Goal: Information Seeking & Learning: Learn about a topic

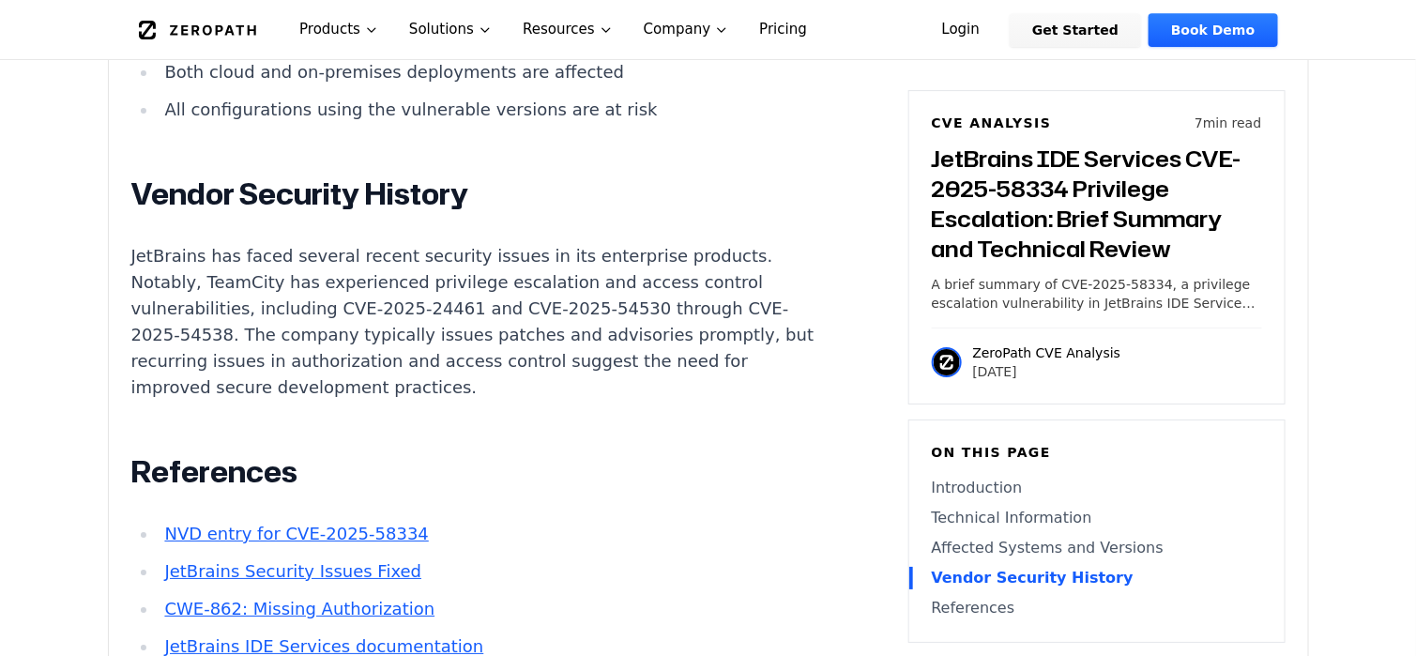
scroll to position [2440, 0]
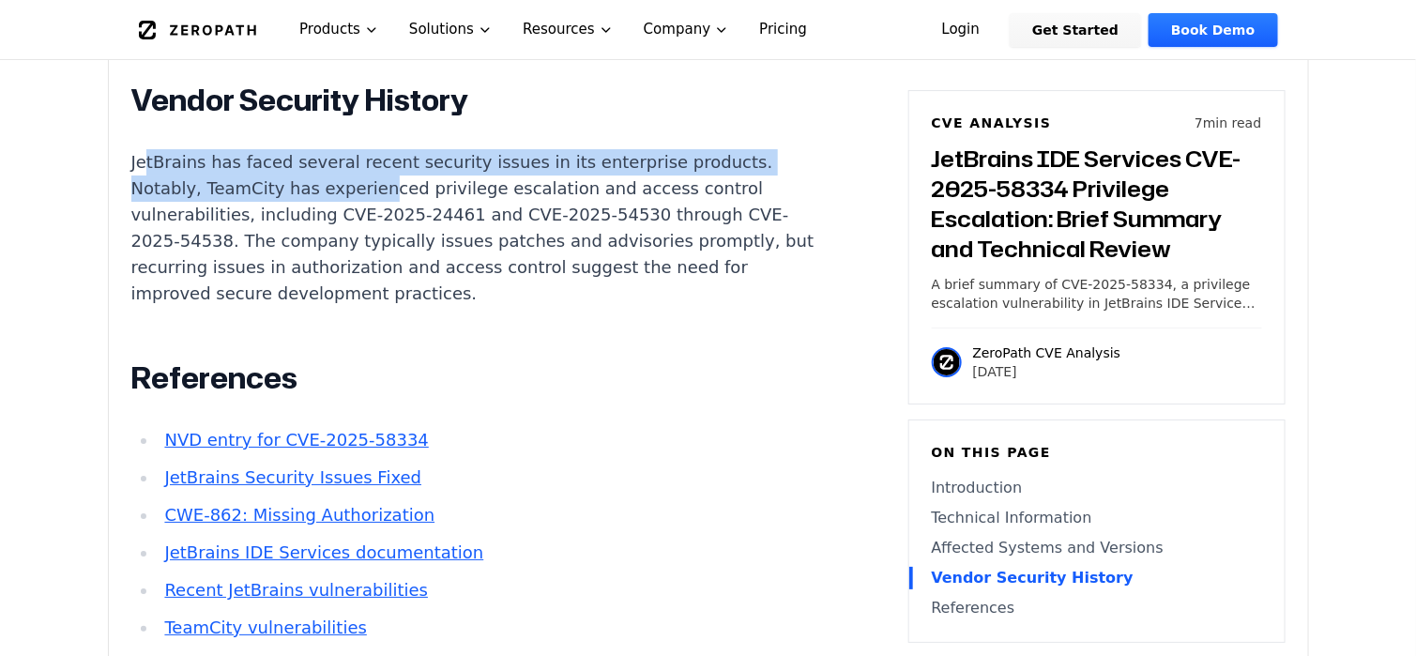
drag, startPoint x: 146, startPoint y: 165, endPoint x: 366, endPoint y: 182, distance: 220.2
click at [366, 182] on p "JetBrains has faced several recent security issues in its enterprise products. …" at bounding box center [480, 228] width 698 height 158
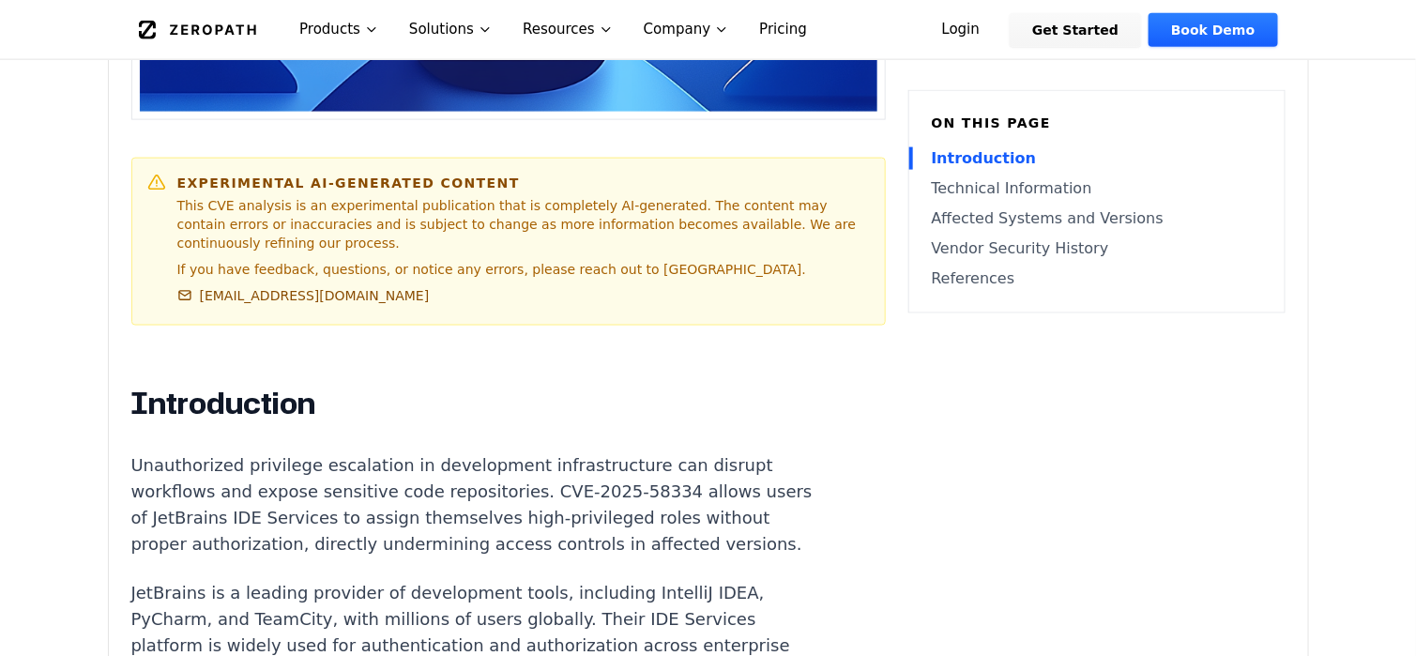
scroll to position [1032, 0]
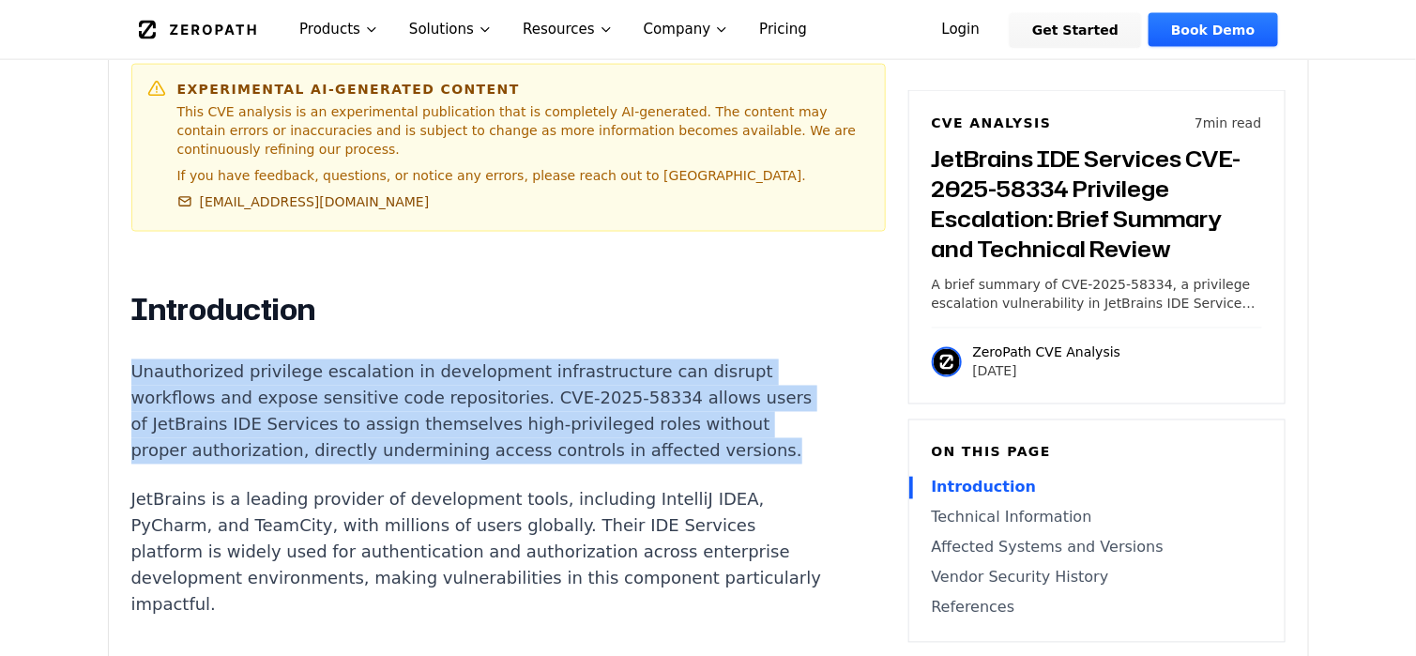
drag, startPoint x: 237, startPoint y: 420, endPoint x: 130, endPoint y: 329, distance: 140.5
click at [131, 359] on p "Unauthorized privilege escalation in development infrastructure can disrupt wor…" at bounding box center [480, 411] width 698 height 105
copy p "Unauthorized privilege escalation in development infrastructure can disrupt wor…"
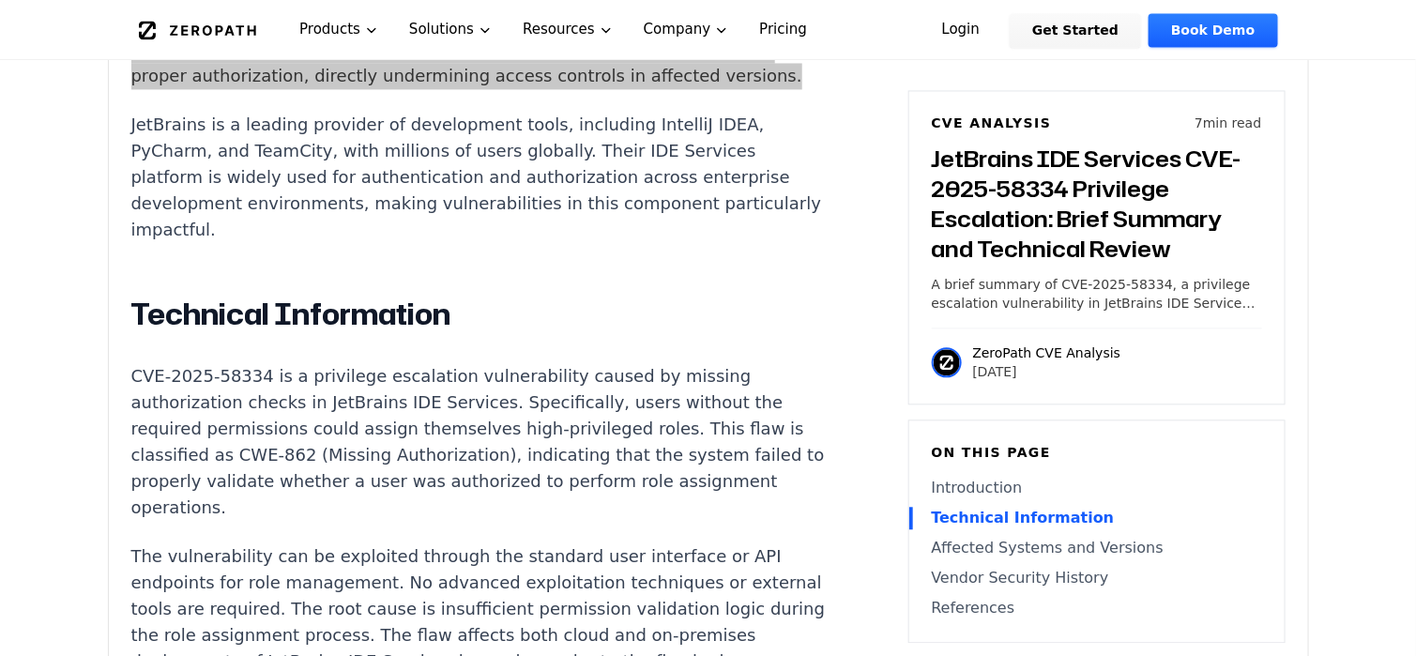
scroll to position [1501, 0]
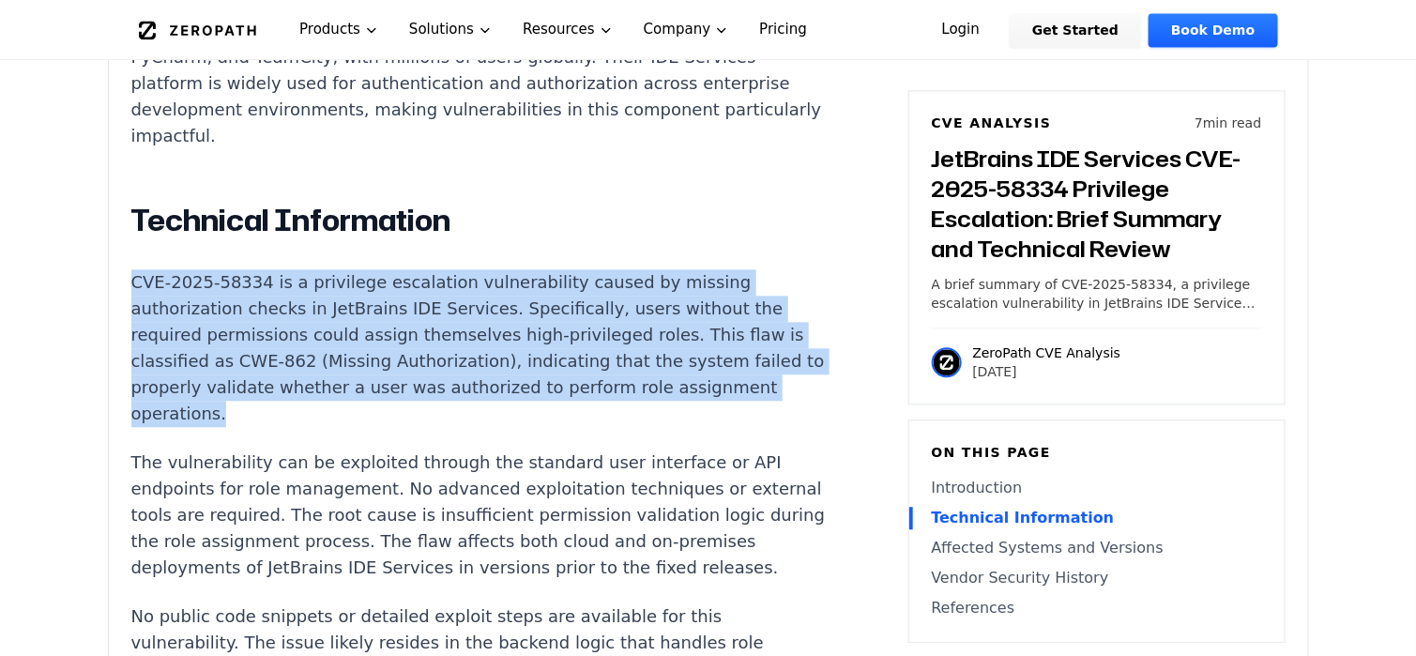
drag, startPoint x: 260, startPoint y: 388, endPoint x: 123, endPoint y: 251, distance: 193.8
click at [123, 251] on div "Experimental AI-Generated Content This CVE analysis is an experimental publicat…" at bounding box center [708, 378] width 1199 height 2576
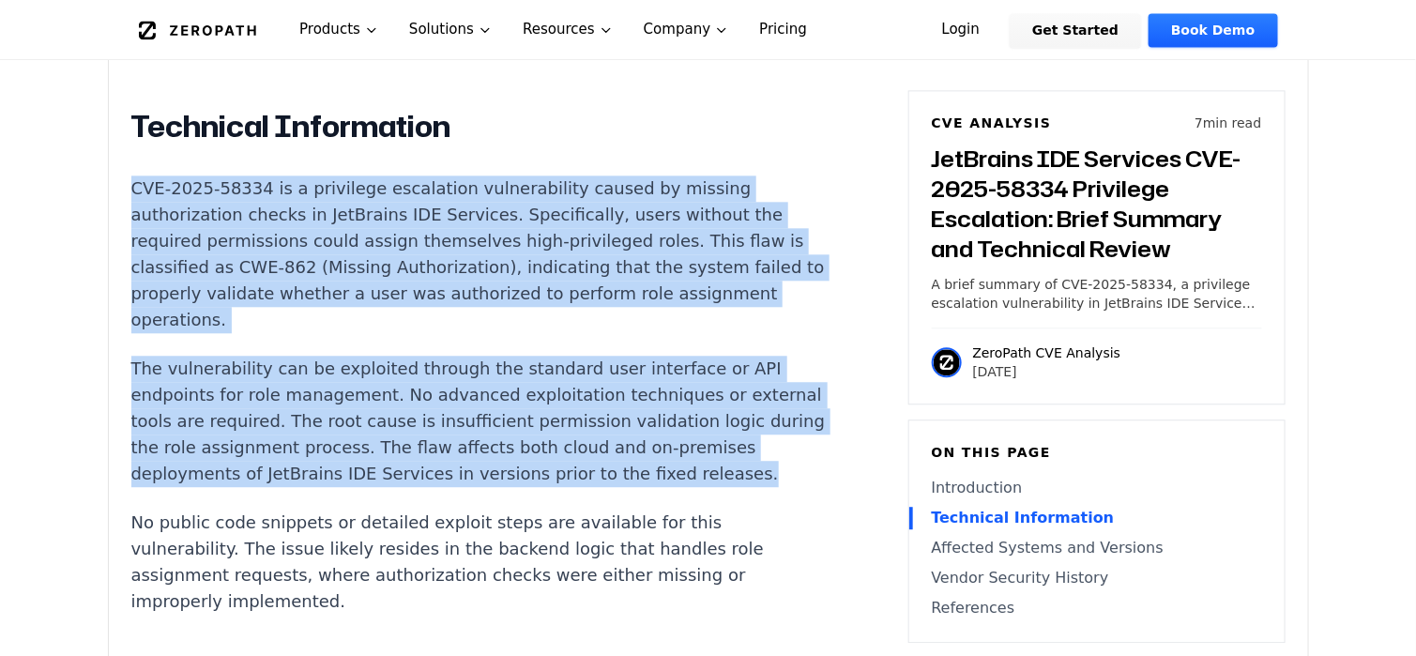
drag, startPoint x: 245, startPoint y: 464, endPoint x: 115, endPoint y: 168, distance: 323.6
click at [115, 168] on div "Experimental AI-Generated Content This CVE analysis is an experimental publicat…" at bounding box center [708, 284] width 1199 height 2576
click at [284, 373] on p "The vulnerability can be exploited through the standard user interface or API e…" at bounding box center [480, 421] width 698 height 131
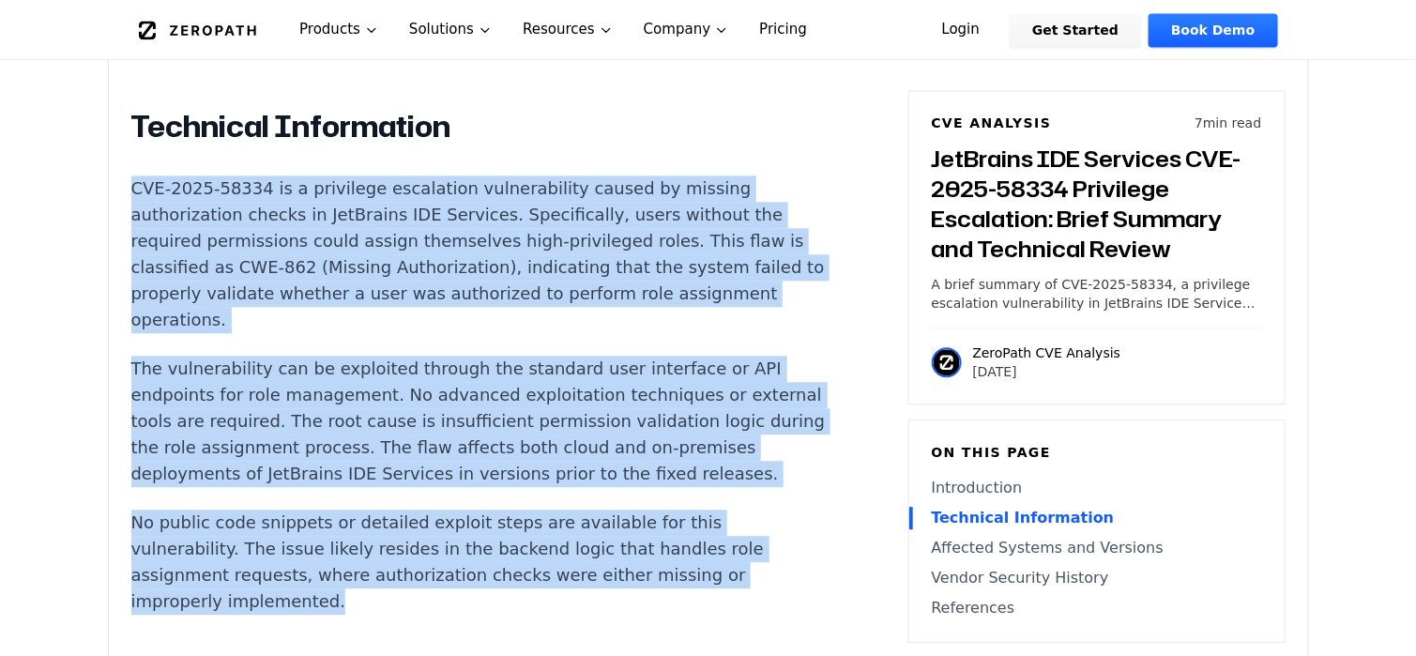
drag, startPoint x: 337, startPoint y: 598, endPoint x: 118, endPoint y: 159, distance: 490.6
click at [118, 159] on div "Experimental AI-Generated Content This CVE analysis is an experimental publicat…" at bounding box center [708, 284] width 1199 height 2576
copy div "CVE-2025-58334 is a privilege escalation vulnerability caused by missing author…"
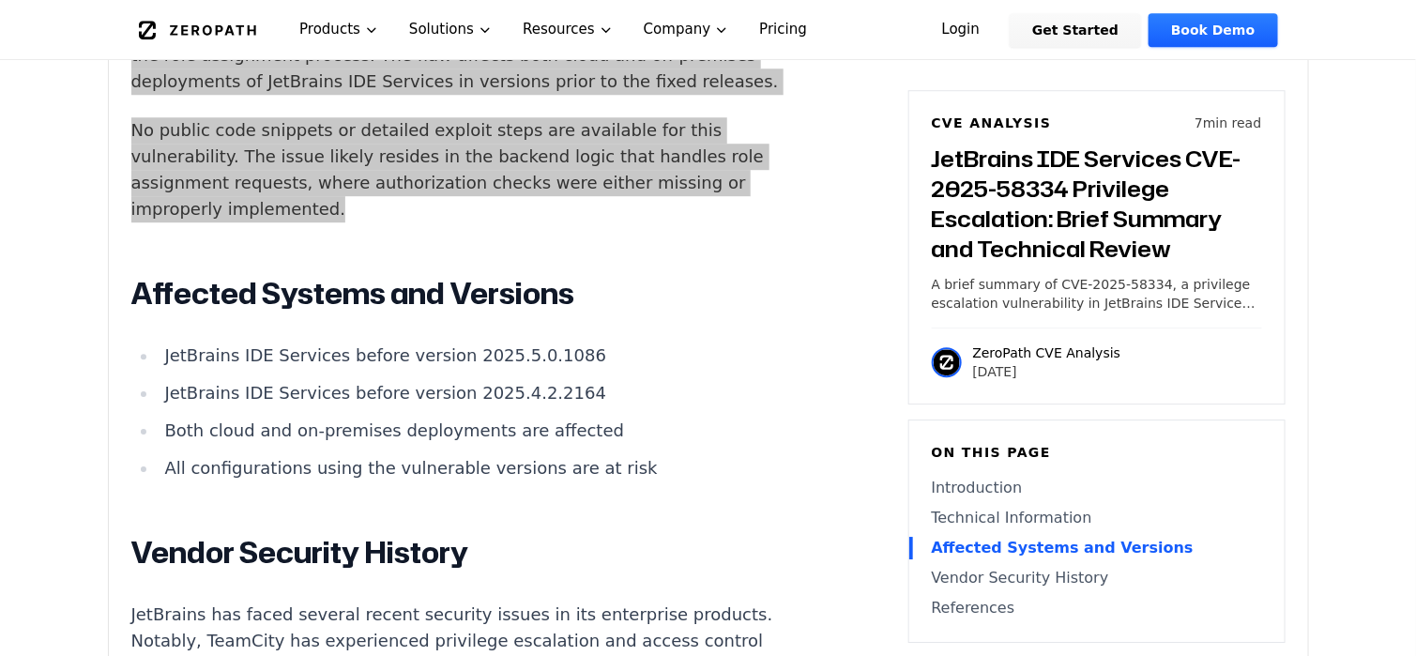
scroll to position [2269, 0]
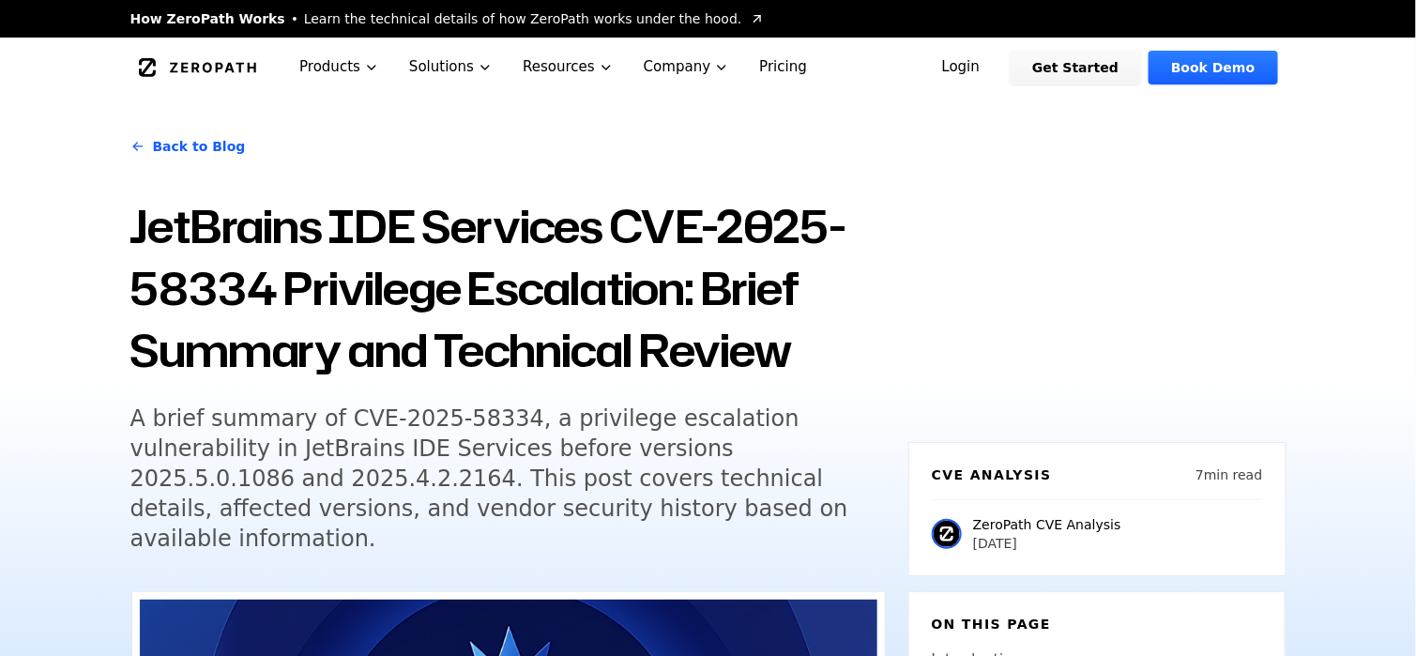
click at [215, 151] on link "Back to Blog" at bounding box center [187, 146] width 115 height 53
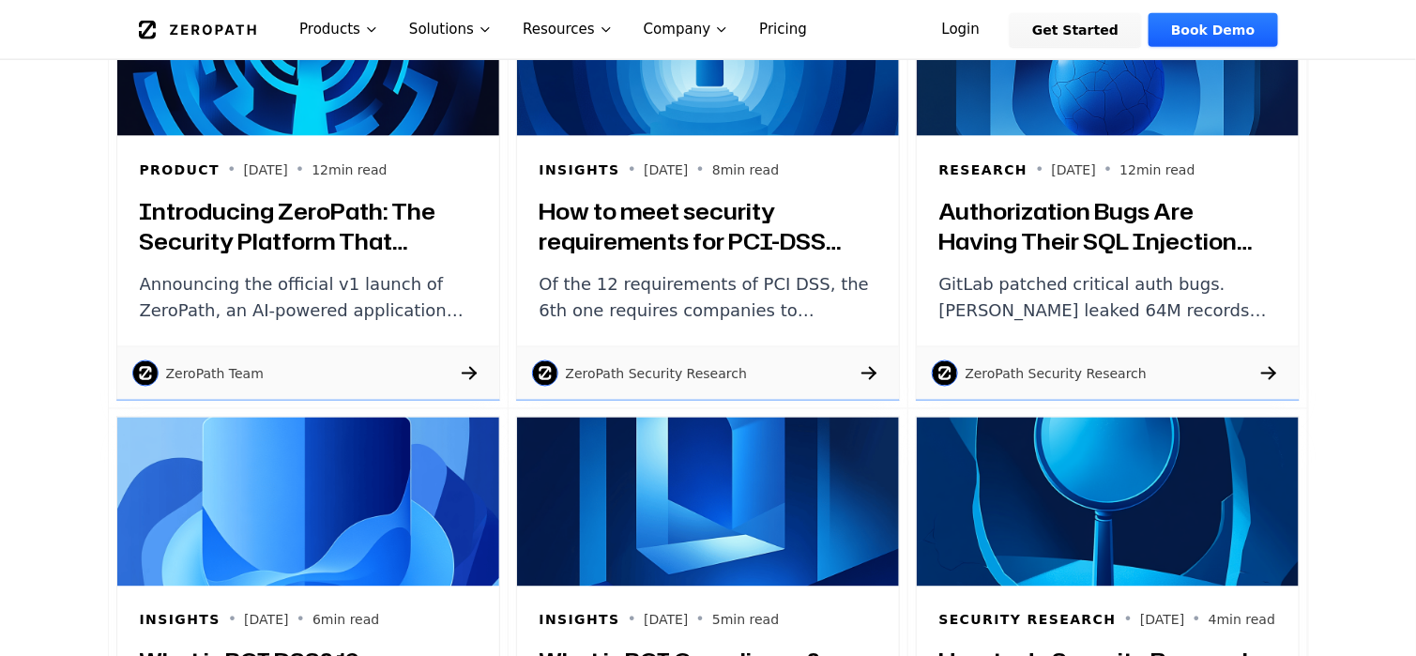
scroll to position [1126, 0]
